Goal: Information Seeking & Learning: Learn about a topic

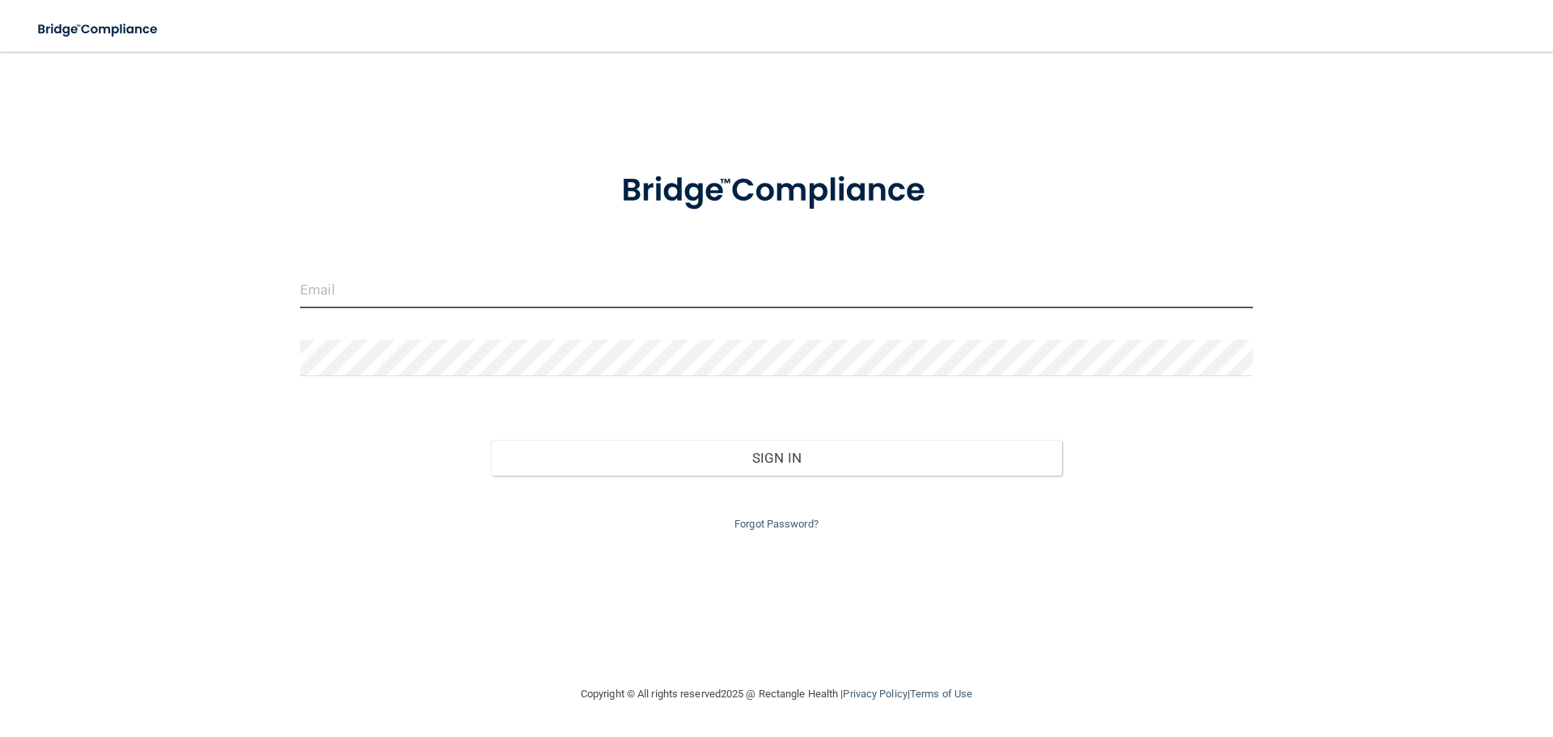
type input "[PERSON_NAME][EMAIL_ADDRESS][PERSON_NAME][DOMAIN_NAME]"
click at [569, 290] on input "[PERSON_NAME][EMAIL_ADDRESS][PERSON_NAME][DOMAIN_NAME]" at bounding box center [776, 290] width 953 height 36
click at [569, 290] on input "brianne.hilbert@massdent.com" at bounding box center [776, 290] width 953 height 36
click at [528, 289] on input "brianne.hilbert@massdent.com" at bounding box center [776, 290] width 953 height 36
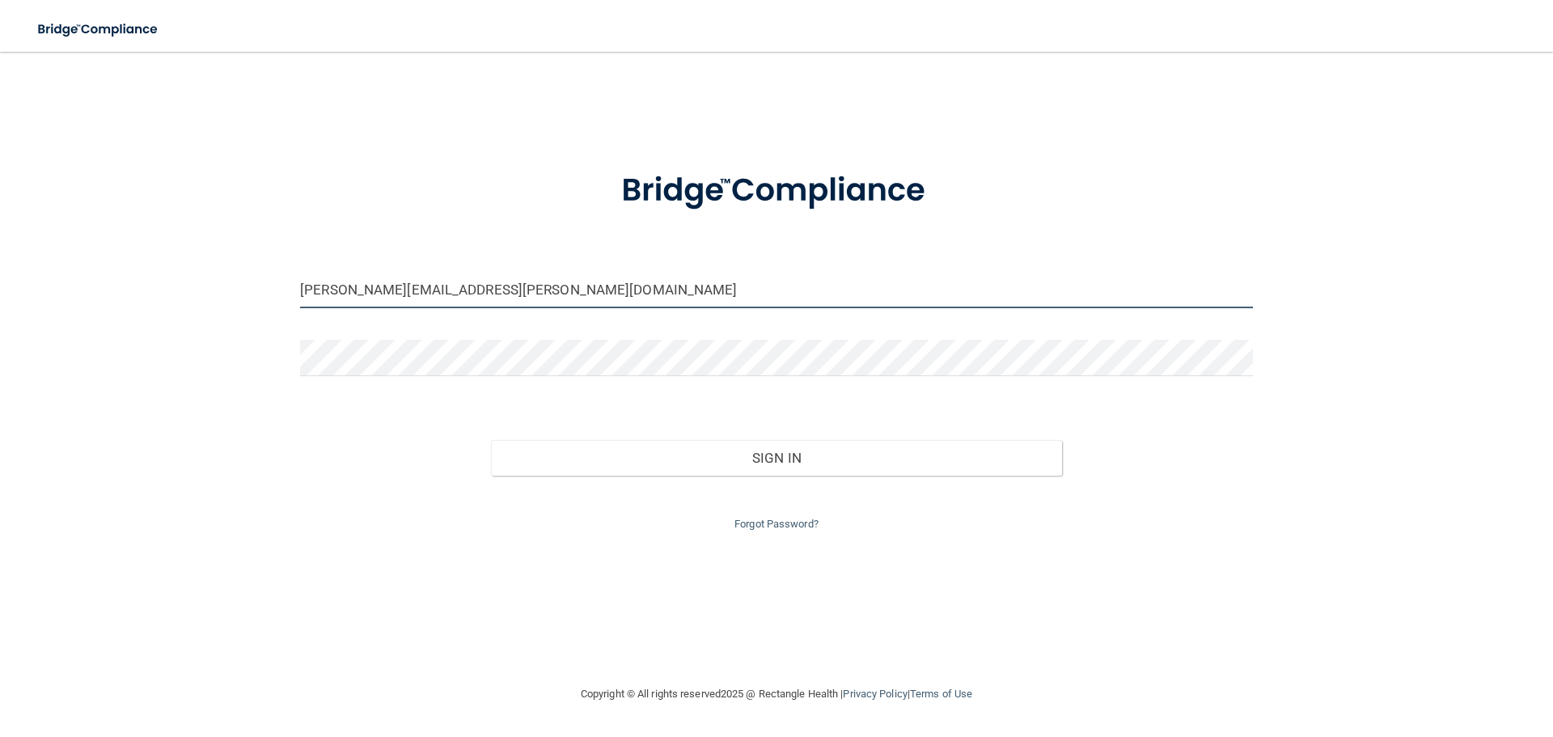
click at [528, 289] on input "brianne.hilbert@massdent.com" at bounding box center [776, 290] width 953 height 36
type input "[EMAIL_ADDRESS][DOMAIN_NAME]"
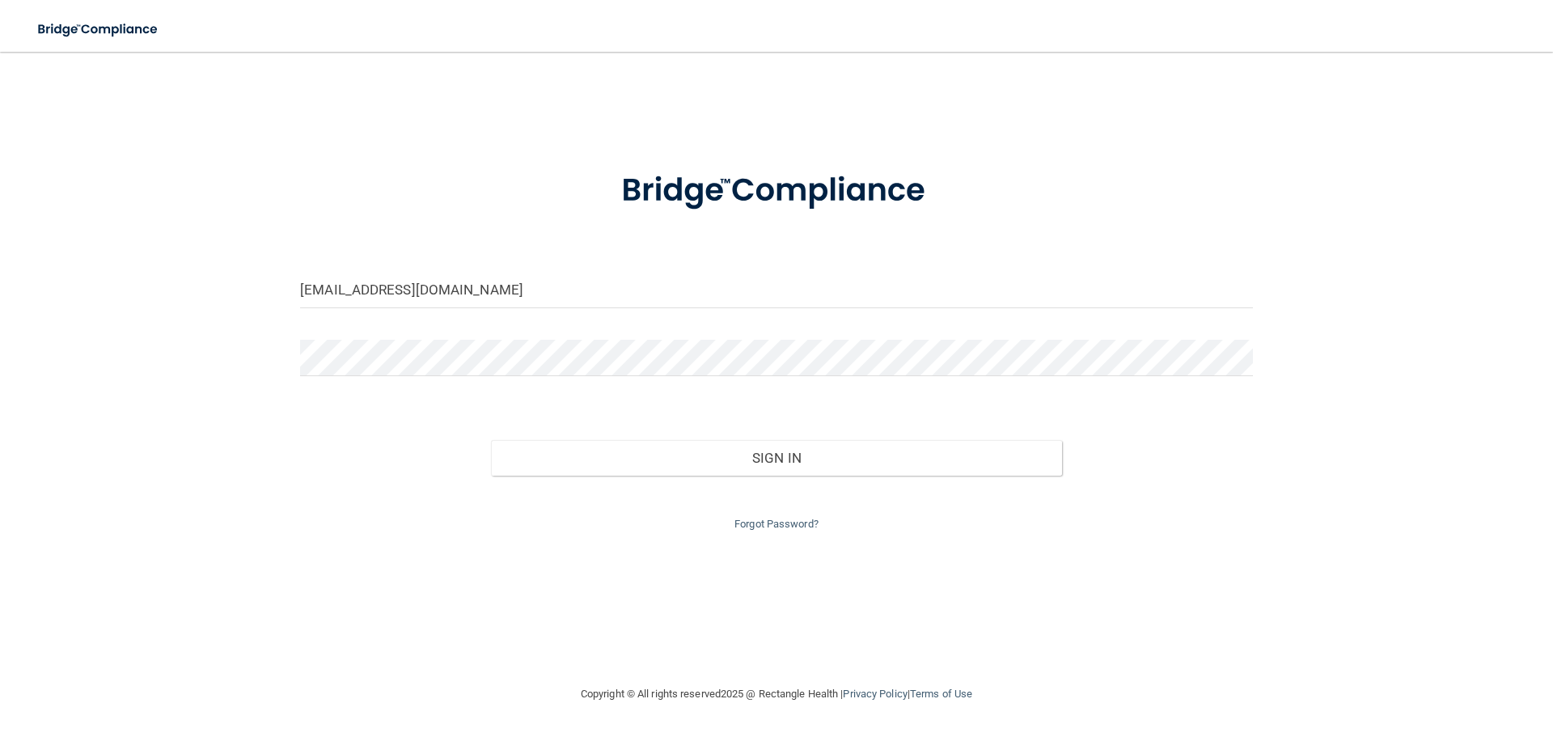
drag, startPoint x: 597, startPoint y: 572, endPoint x: 644, endPoint y: 556, distance: 49.6
click at [597, 573] on div "mandybeth007@gmail.com Invalid email/password. You don't have permission to acc…" at bounding box center [776, 368] width 1488 height 600
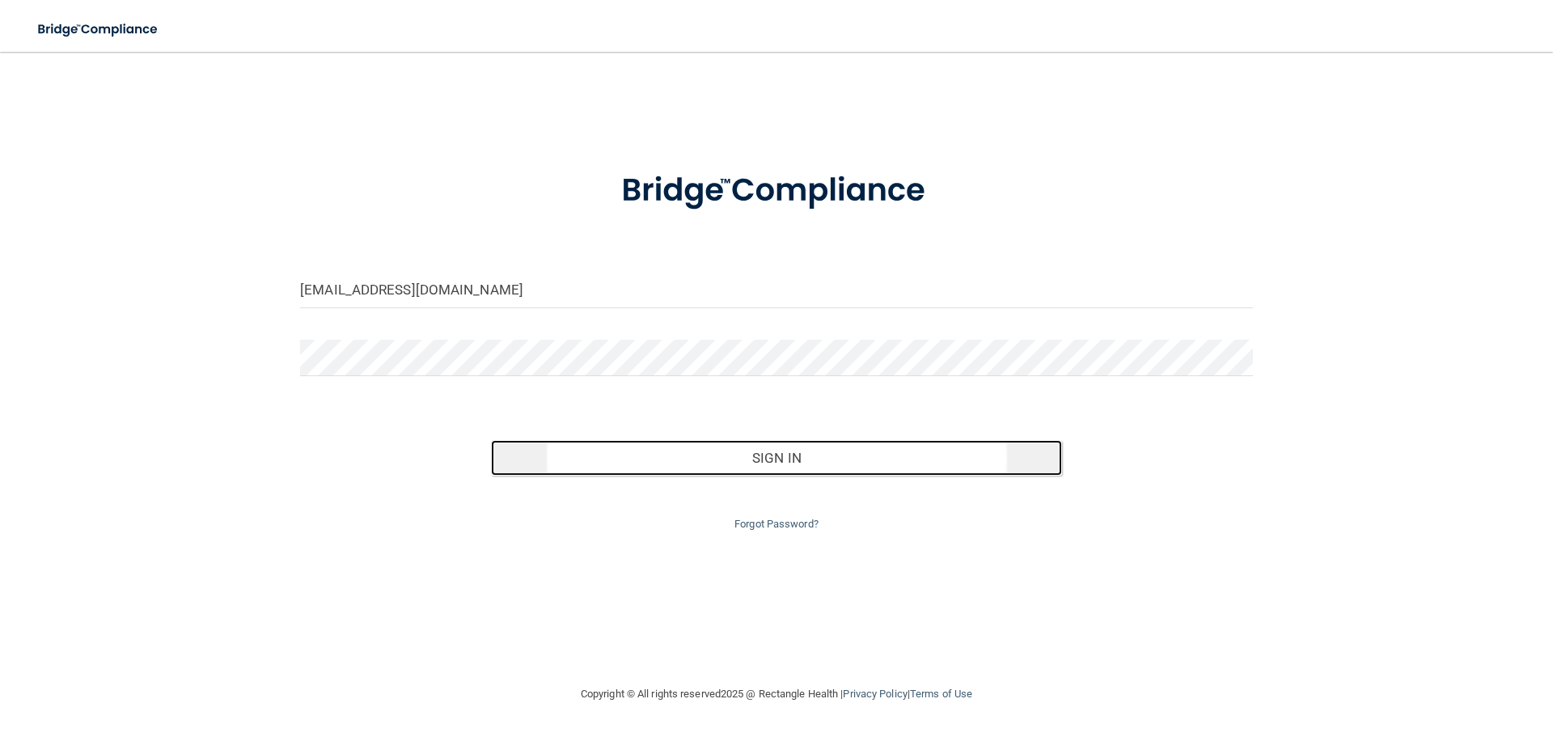
click at [798, 464] on button "Sign In" at bounding box center [777, 458] width 572 height 36
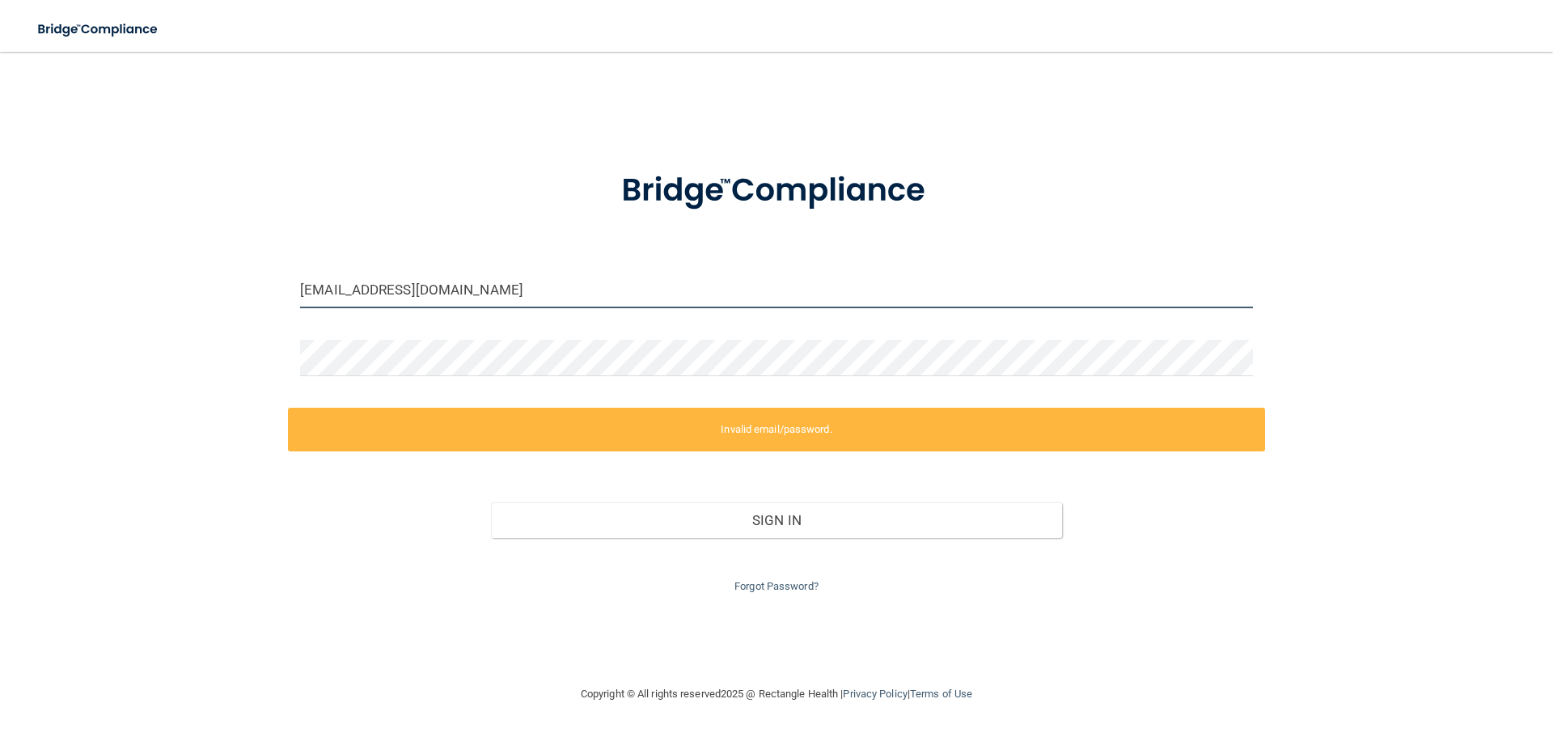
click at [495, 289] on input "[EMAIL_ADDRESS][DOMAIN_NAME]" at bounding box center [776, 290] width 953 height 36
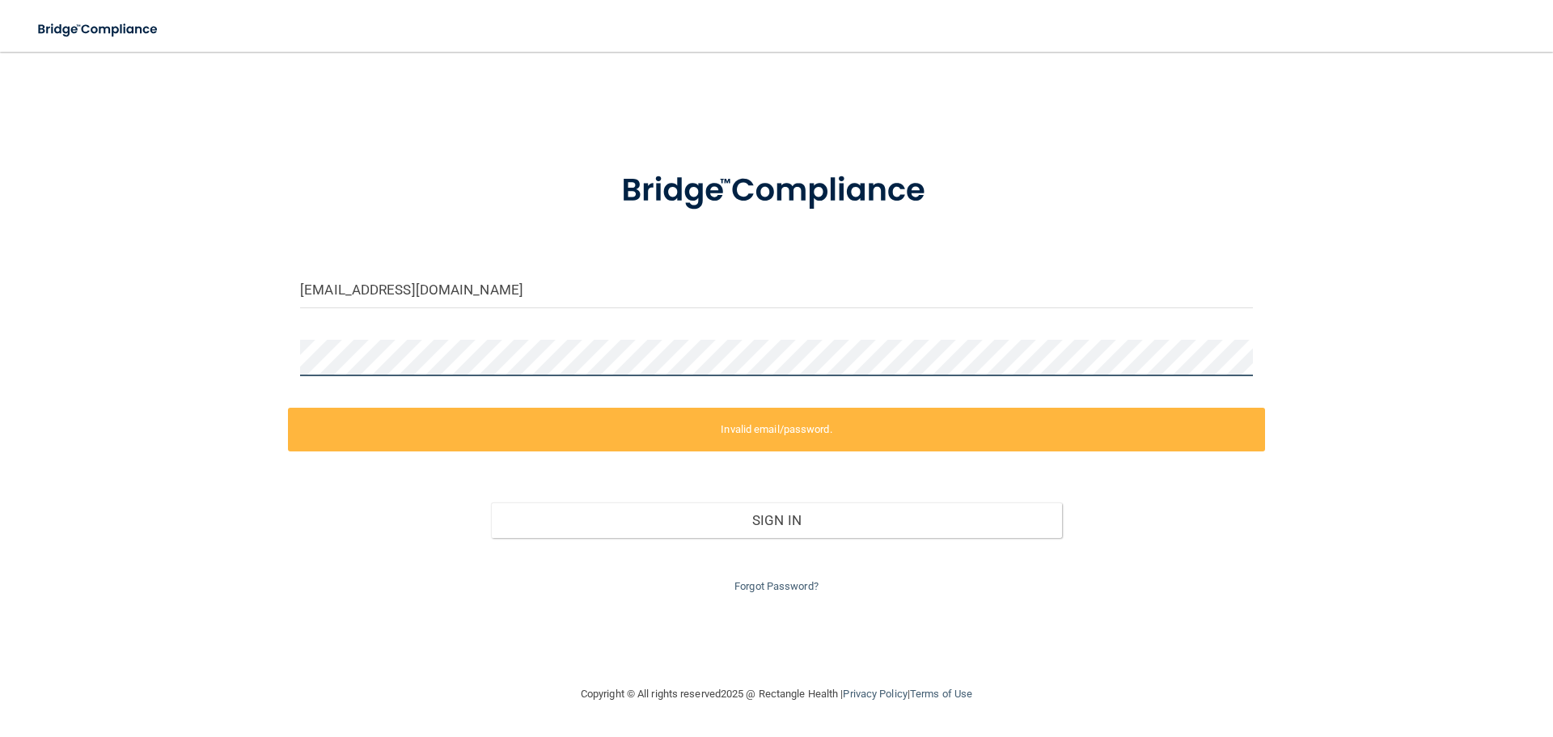
click at [214, 351] on div "mandybeth007@gmail.com Invalid email/password. You don't have permission to acc…" at bounding box center [776, 368] width 1488 height 600
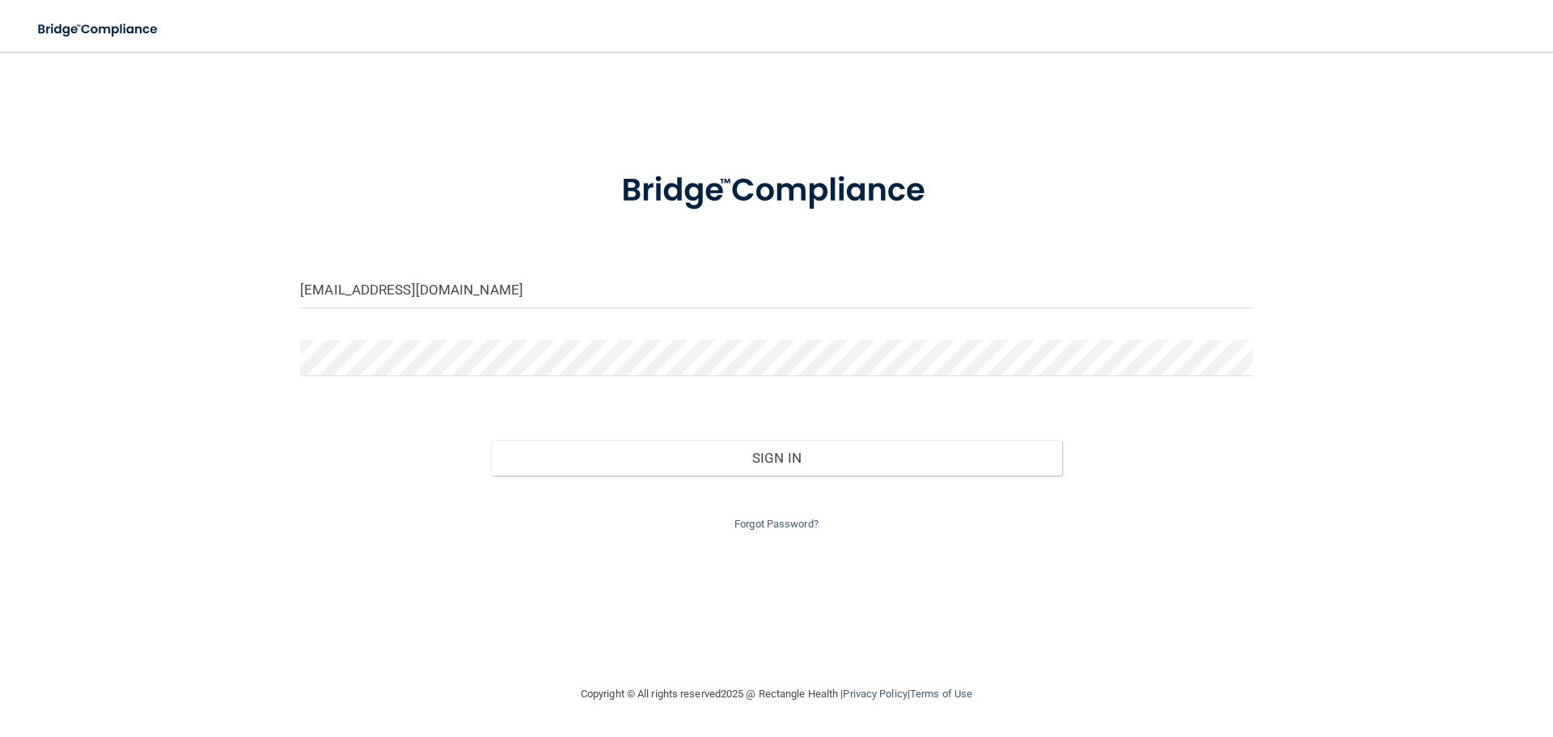
click at [638, 564] on div "mandybeth007@gmail.com Invalid email/password. You don't have permission to acc…" at bounding box center [776, 368] width 1488 height 600
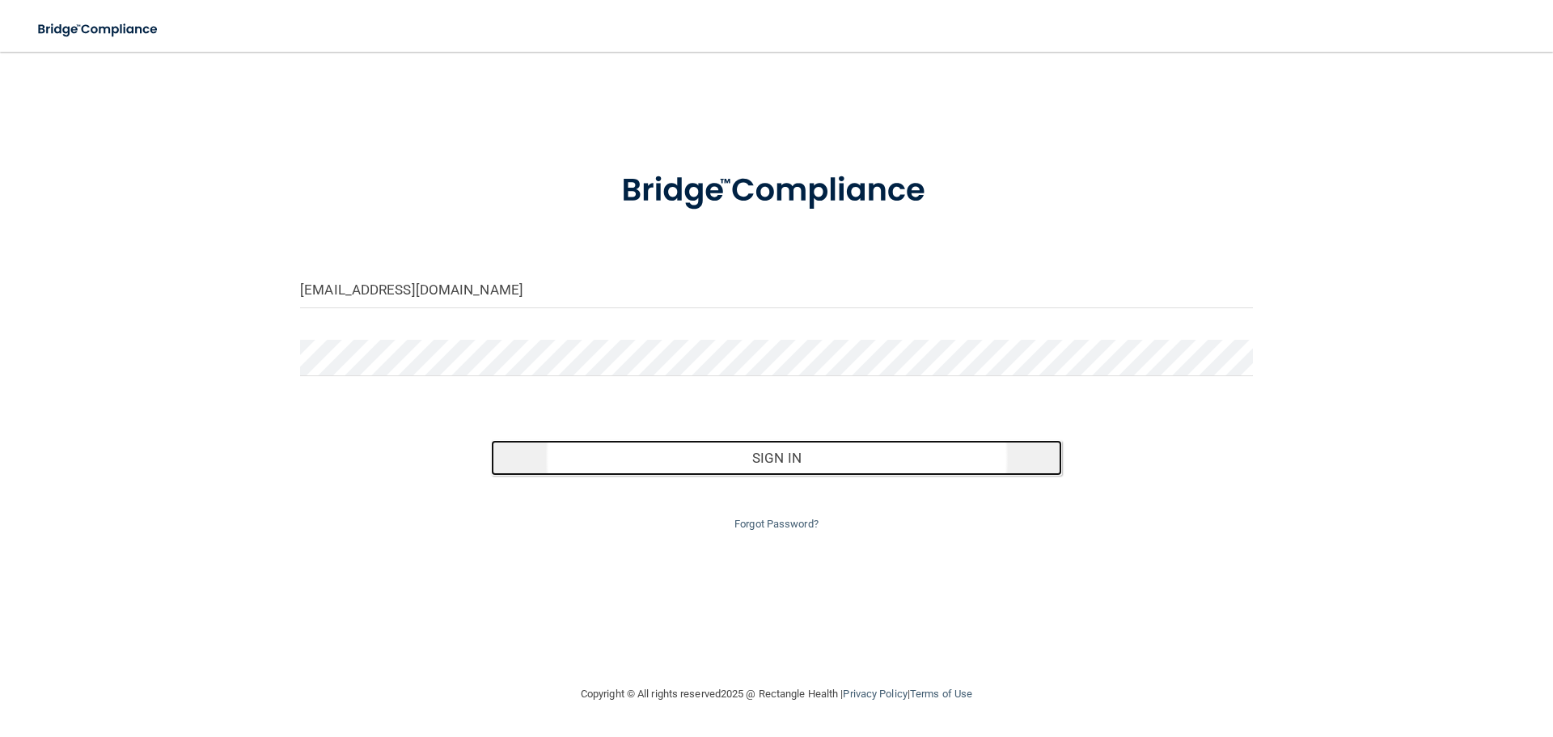
click at [721, 455] on button "Sign In" at bounding box center [777, 458] width 572 height 36
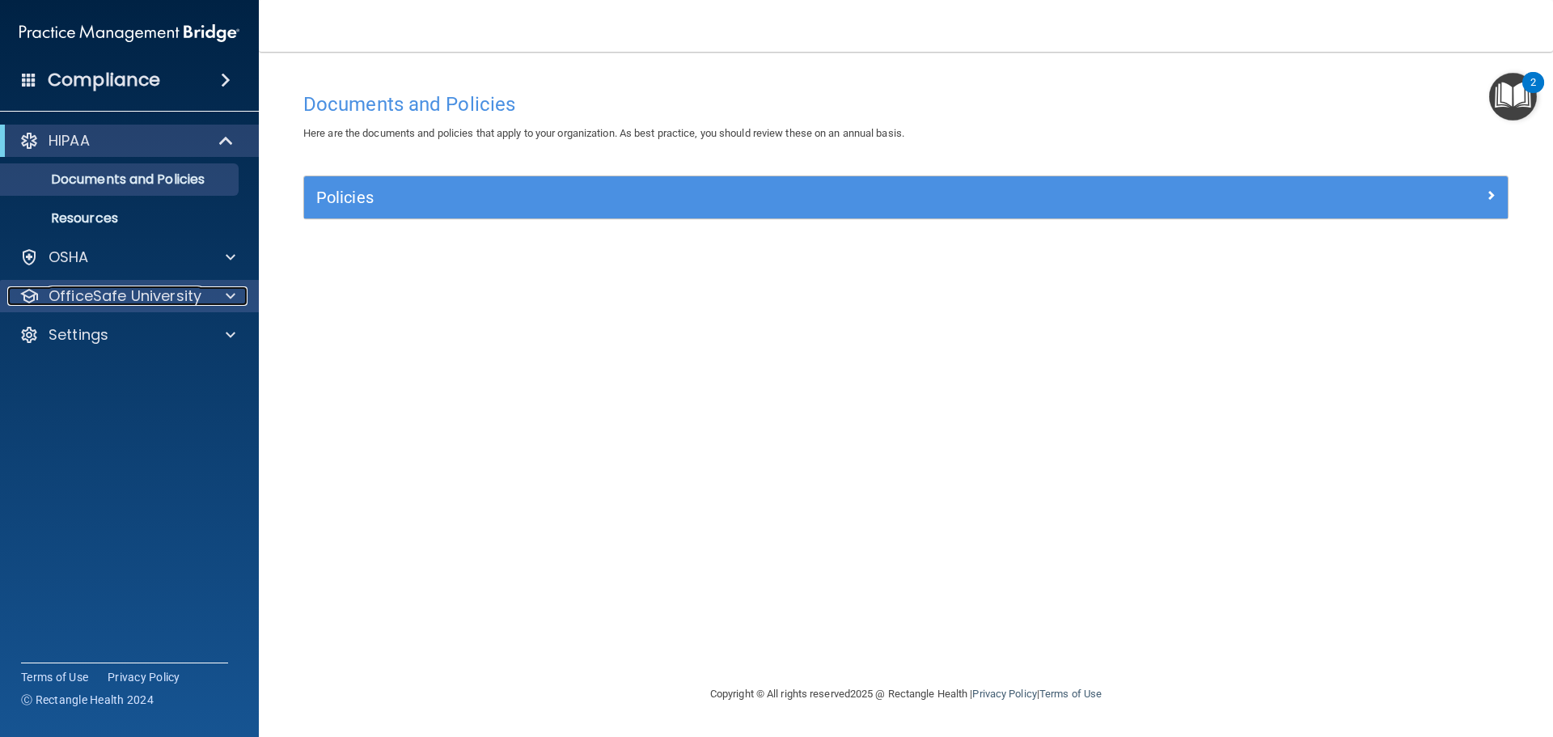
click at [225, 290] on div at bounding box center [228, 295] width 40 height 19
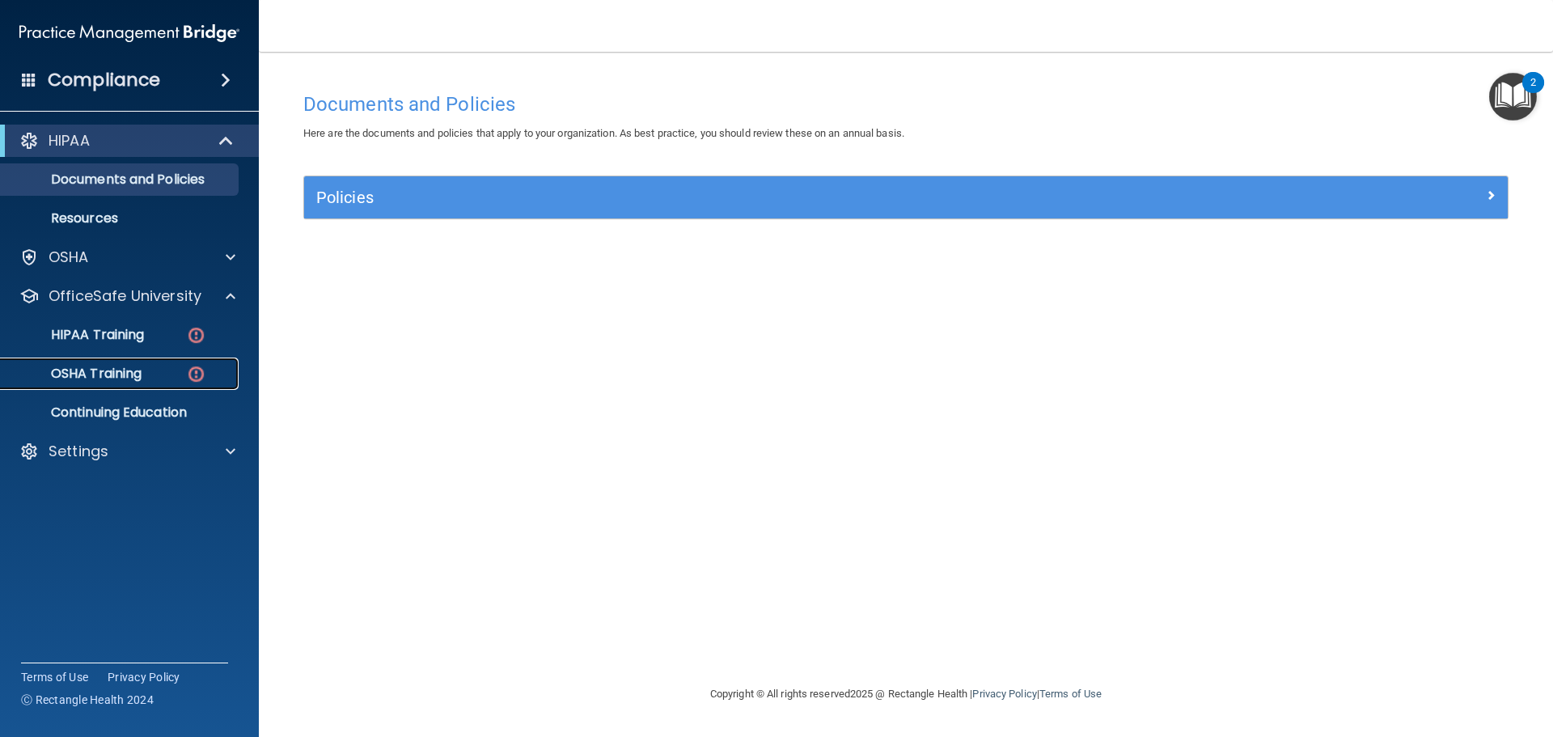
click at [138, 377] on p "OSHA Training" at bounding box center [76, 374] width 131 height 16
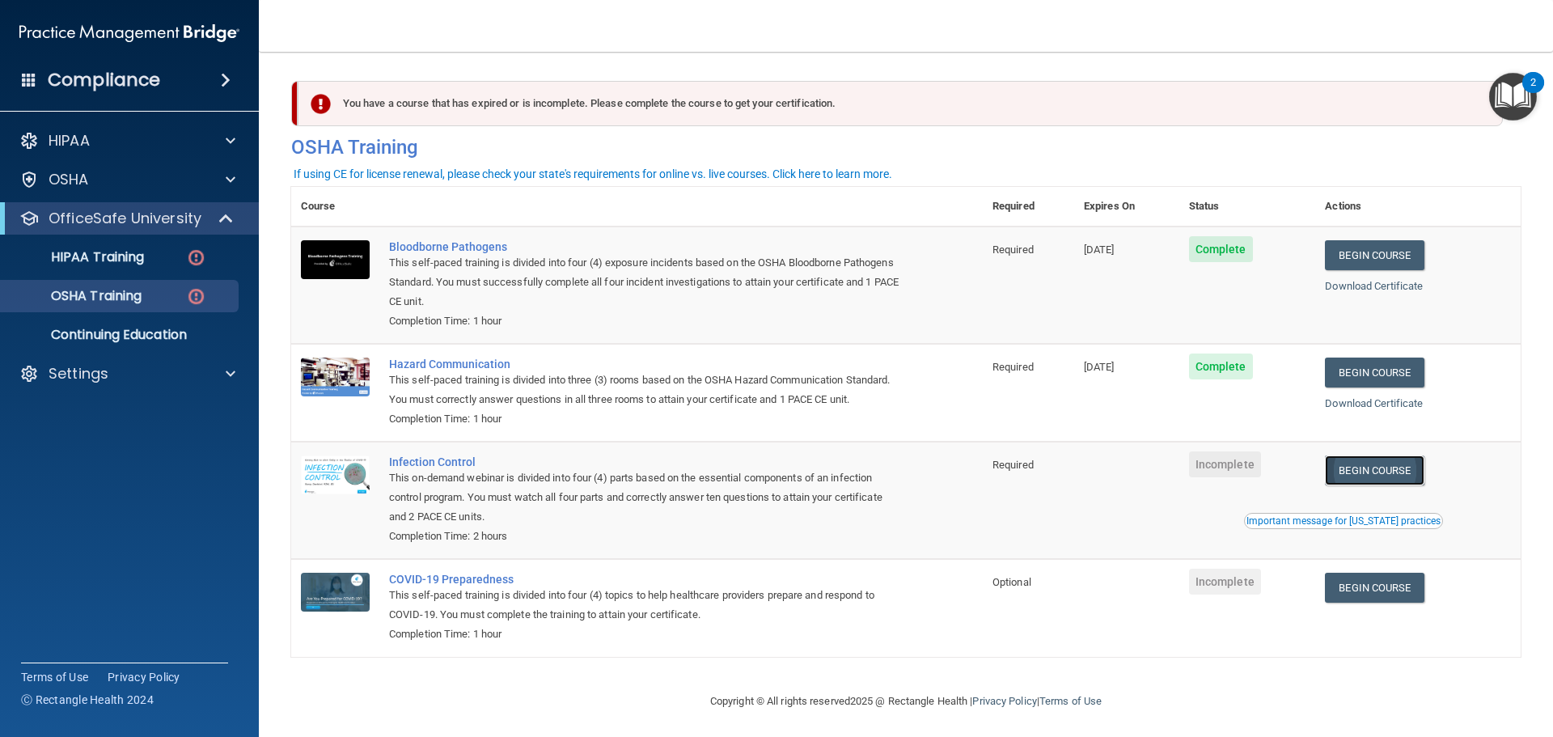
click at [1336, 485] on link "Begin Course" at bounding box center [1374, 470] width 99 height 30
